Goal: Find specific fact: Find specific fact

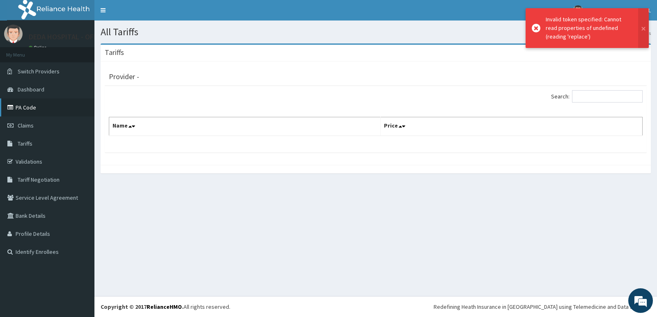
click at [35, 108] on link "PA Code" at bounding box center [47, 108] width 94 height 18
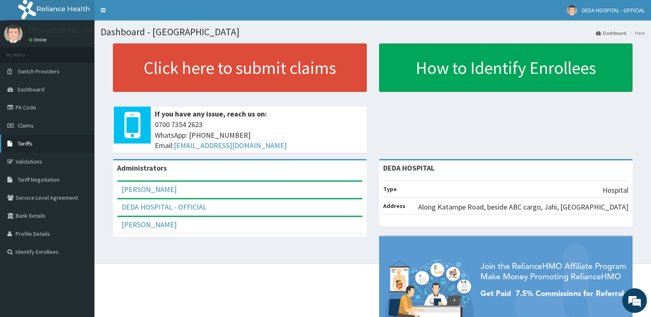
click at [36, 146] on link "Tariffs" at bounding box center [47, 144] width 94 height 18
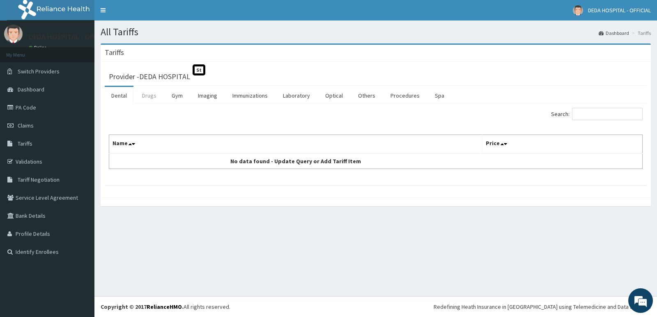
click at [154, 96] on link "Drugs" at bounding box center [149, 95] width 28 height 17
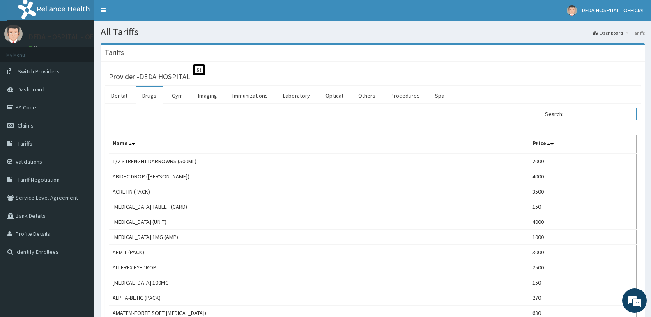
click at [588, 119] on input "Search:" at bounding box center [601, 114] width 71 height 12
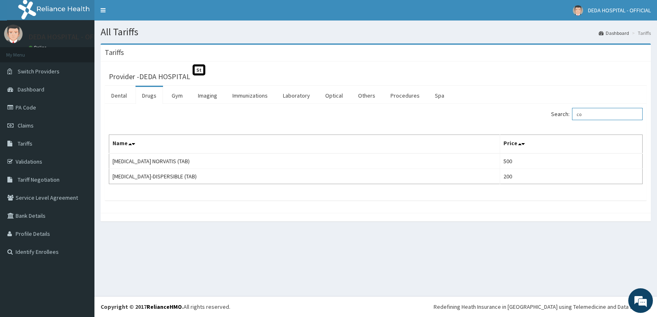
type input "c"
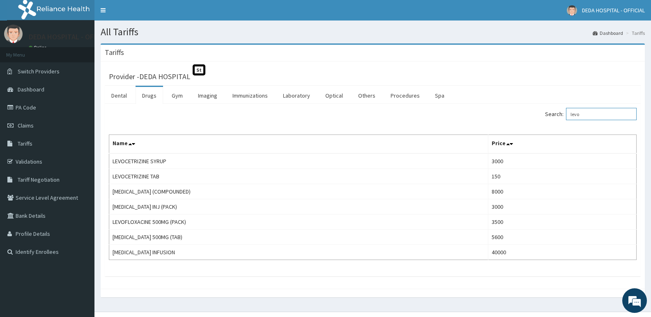
drag, startPoint x: 589, startPoint y: 113, endPoint x: 547, endPoint y: 115, distance: 41.9
click at [547, 115] on div "Search: levo" at bounding box center [508, 115] width 258 height 14
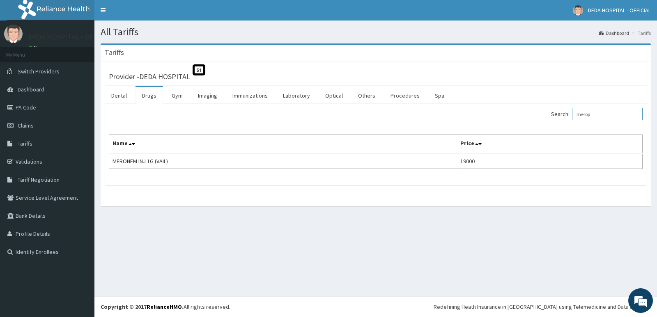
drag, startPoint x: 598, startPoint y: 115, endPoint x: 567, endPoint y: 115, distance: 31.6
click at [567, 115] on label "Search: merop" at bounding box center [597, 114] width 92 height 12
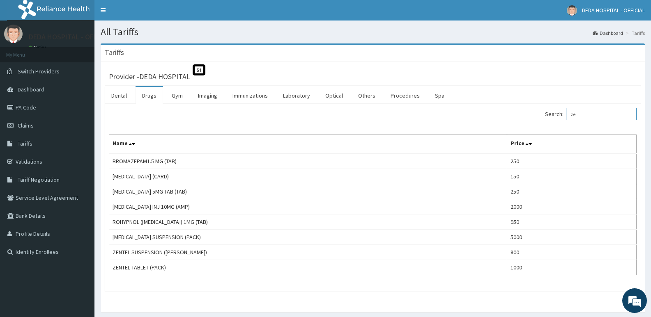
drag, startPoint x: 590, startPoint y: 114, endPoint x: 563, endPoint y: 117, distance: 26.8
click at [563, 117] on label "Search: ze" at bounding box center [591, 114] width 92 height 12
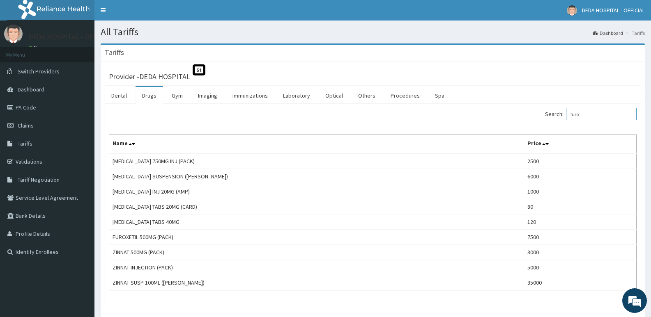
drag, startPoint x: 592, startPoint y: 112, endPoint x: 571, endPoint y: 119, distance: 23.0
click at [571, 119] on label "Search: furo" at bounding box center [591, 114] width 92 height 12
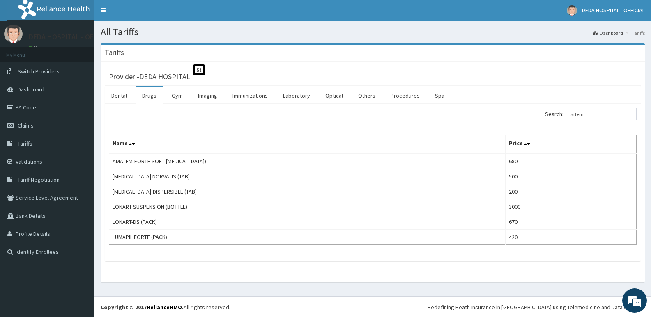
click at [522, 107] on div "Search: artem Name Price AMATEM-FORTE SOFT GEL (PACK) 680 COARTEM NORVATIS (TAB…" at bounding box center [373, 183] width 536 height 158
drag, startPoint x: 597, startPoint y: 115, endPoint x: 553, endPoint y: 119, distance: 43.3
click at [553, 119] on label "Search: artem" at bounding box center [591, 114] width 92 height 12
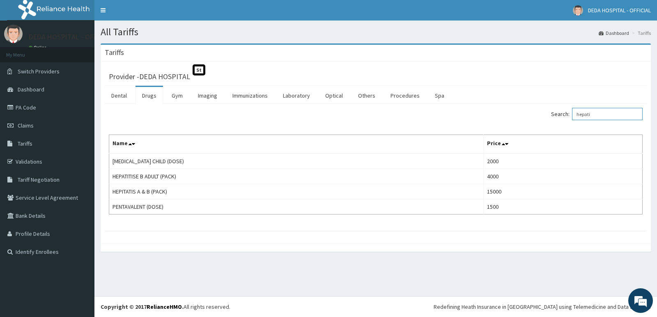
drag, startPoint x: 606, startPoint y: 116, endPoint x: 548, endPoint y: 115, distance: 58.3
click at [548, 115] on div "Search: hepati" at bounding box center [512, 115] width 261 height 14
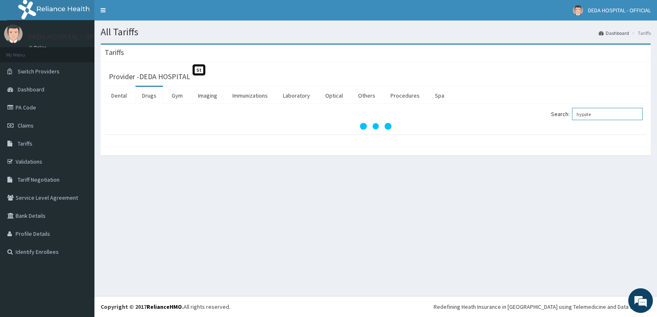
drag, startPoint x: 601, startPoint y: 113, endPoint x: 560, endPoint y: 119, distance: 41.1
click at [560, 119] on label "Search: hypote" at bounding box center [597, 114] width 92 height 12
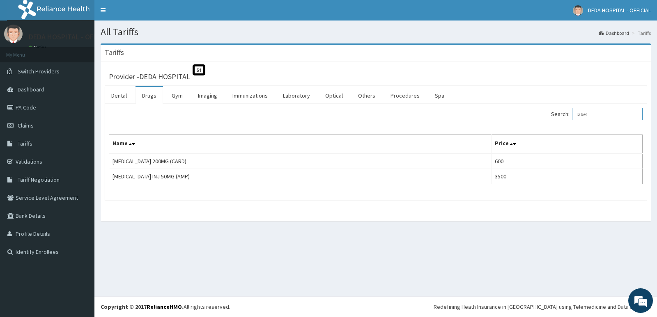
drag, startPoint x: 595, startPoint y: 114, endPoint x: 570, endPoint y: 116, distance: 25.1
click at [570, 116] on label "Search: labet" at bounding box center [597, 114] width 92 height 12
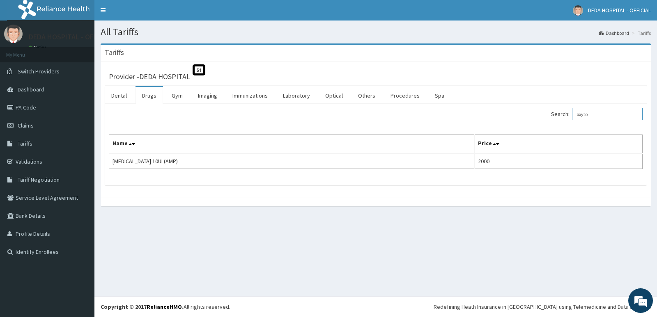
drag, startPoint x: 595, startPoint y: 113, endPoint x: 562, endPoint y: 119, distance: 33.5
click at [562, 119] on label "Search: oxyto" at bounding box center [597, 114] width 92 height 12
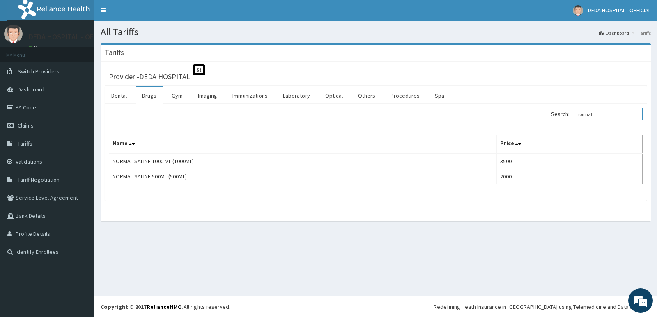
drag, startPoint x: 598, startPoint y: 115, endPoint x: 576, endPoint y: 115, distance: 21.3
click at [576, 115] on label "Search: normal" at bounding box center [597, 114] width 92 height 12
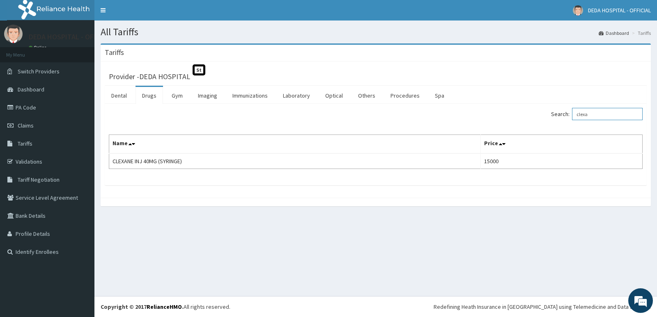
drag, startPoint x: 596, startPoint y: 116, endPoint x: 564, endPoint y: 121, distance: 32.3
click at [564, 121] on div "Search: clexa" at bounding box center [512, 115] width 261 height 14
drag, startPoint x: 602, startPoint y: 113, endPoint x: 568, endPoint y: 113, distance: 34.1
click at [568, 113] on label "Search: fru" at bounding box center [597, 114] width 92 height 12
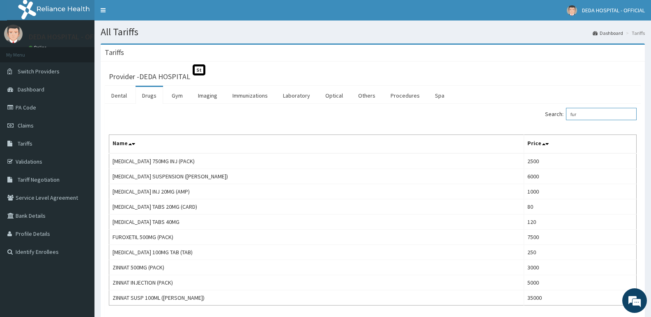
drag, startPoint x: 584, startPoint y: 113, endPoint x: 560, endPoint y: 113, distance: 24.6
click at [560, 113] on label "Search: fur" at bounding box center [591, 114] width 92 height 12
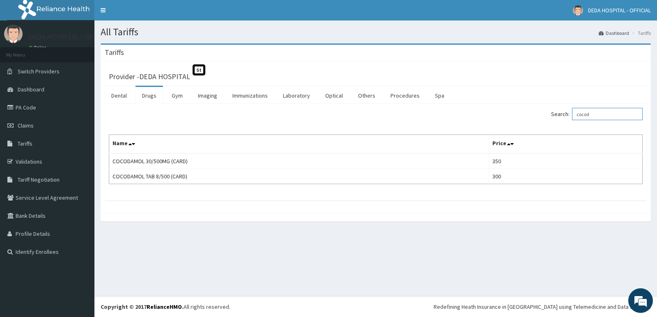
drag, startPoint x: 601, startPoint y: 118, endPoint x: 560, endPoint y: 122, distance: 41.2
click at [562, 123] on div "Search: cocod Name Price COCODAMOL 30/500MG (CARD) 350 COCODAMOL TAB 8/500 (CAR…" at bounding box center [376, 146] width 534 height 76
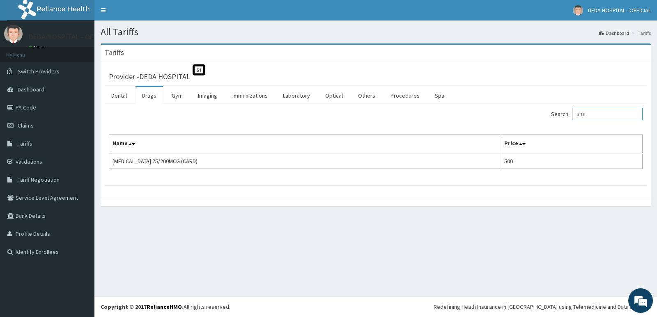
type input "arth"
click at [32, 109] on link "PA Code" at bounding box center [47, 108] width 94 height 18
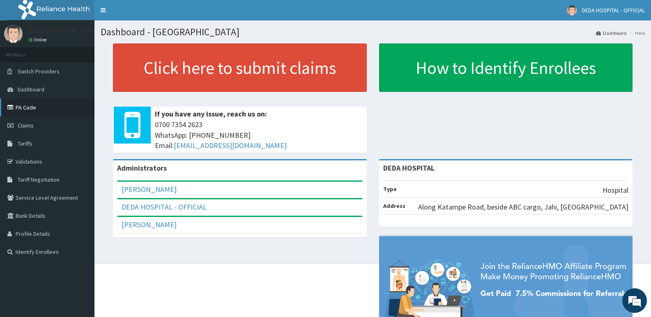
click at [33, 108] on link "PA Code" at bounding box center [47, 108] width 94 height 18
